Goal: Task Accomplishment & Management: Complete application form

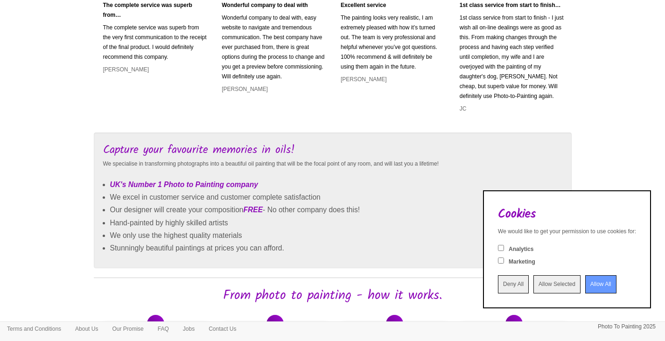
scroll to position [332, 0]
click at [585, 286] on input "Allow All" at bounding box center [600, 284] width 31 height 18
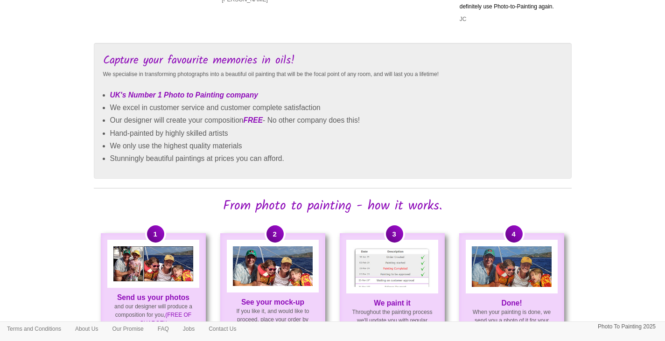
scroll to position [421, 0]
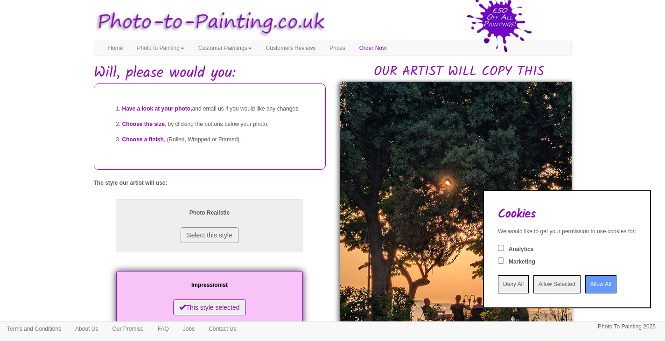
click at [587, 287] on input "Allow All" at bounding box center [600, 284] width 31 height 18
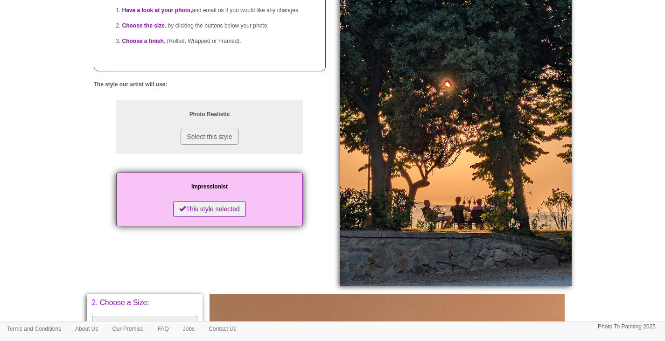
scroll to position [98, 0]
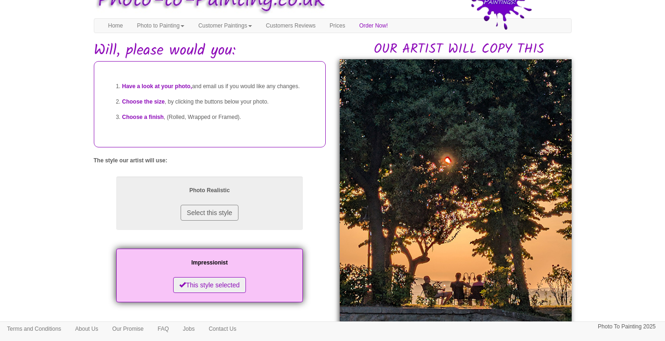
scroll to position [167, 0]
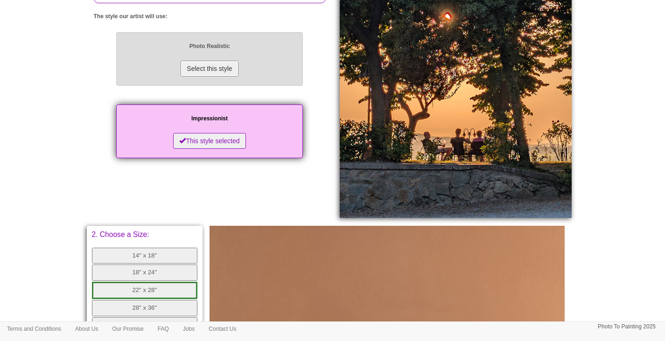
click at [234, 77] on button "Select this style" at bounding box center [209, 69] width 57 height 16
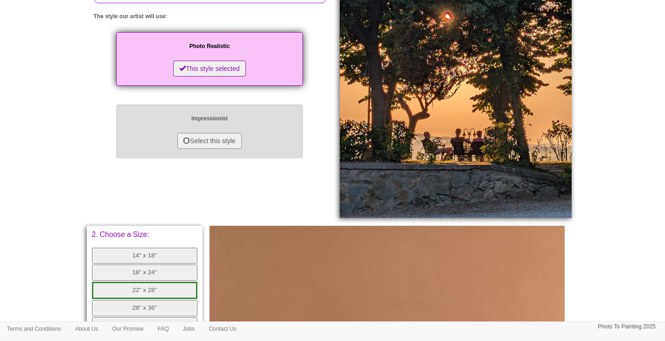
click at [225, 148] on div "Impressionist Select this style" at bounding box center [209, 131] width 187 height 54
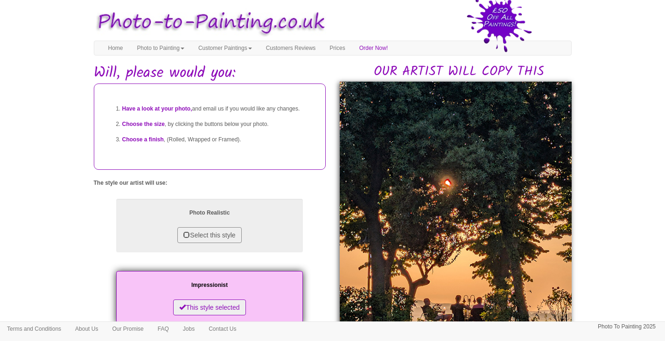
scroll to position [0, 0]
click at [395, 48] on link "Order Now!" at bounding box center [373, 48] width 42 height 14
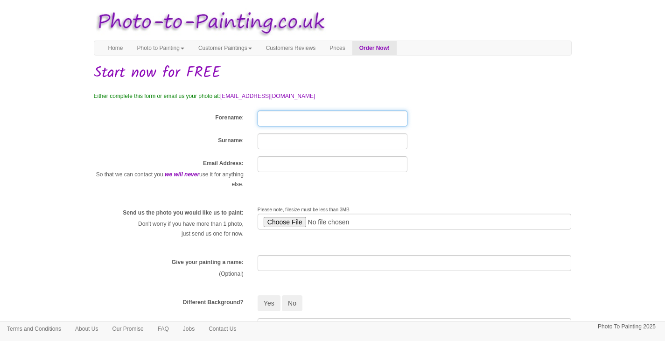
drag, startPoint x: 0, startPoint y: 0, endPoint x: 354, endPoint y: 114, distance: 372.1
click at [354, 114] on input "Forename" at bounding box center [333, 119] width 150 height 16
type input "Will"
type input "Hargreaves"
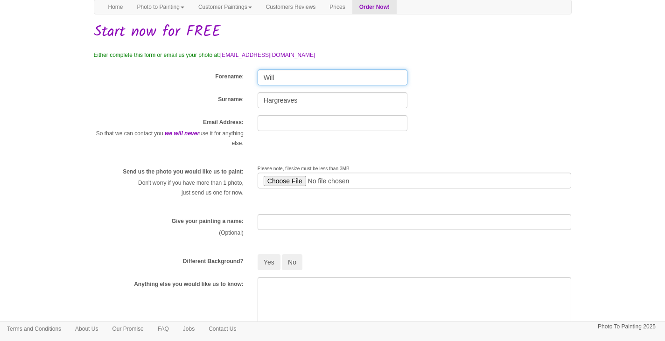
scroll to position [42, 0]
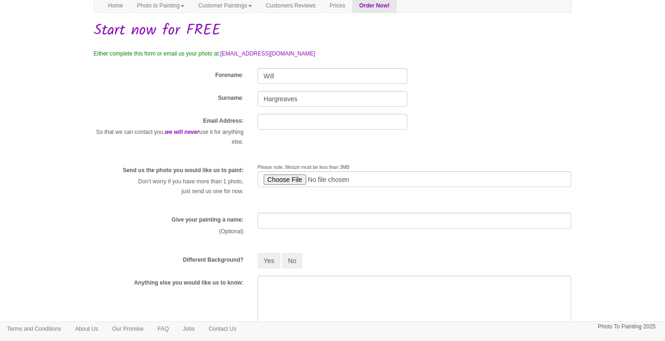
click at [318, 117] on input "text" at bounding box center [333, 122] width 150 height 16
type input "willhargreaves123@gmail.com"
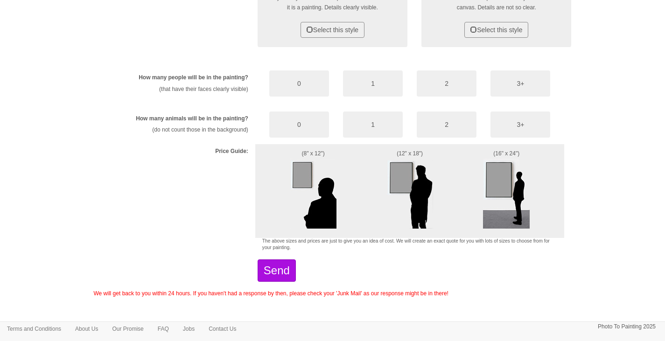
scroll to position [509, 0]
